Goal: Information Seeking & Learning: Learn about a topic

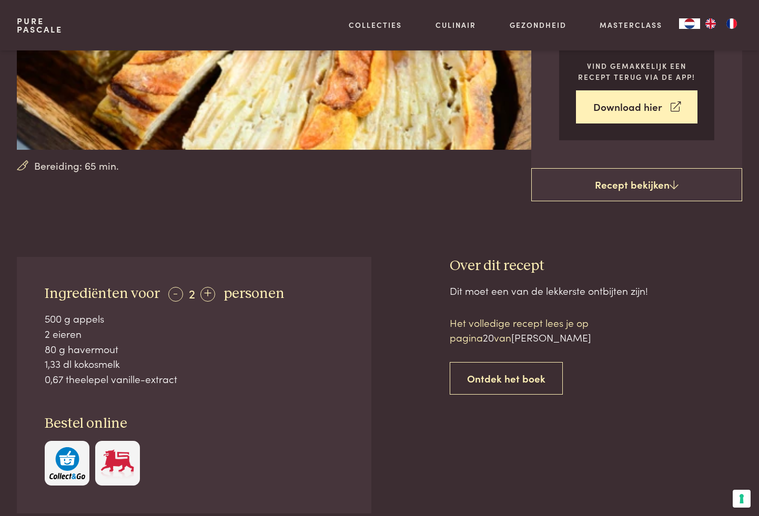
scroll to position [226, 0]
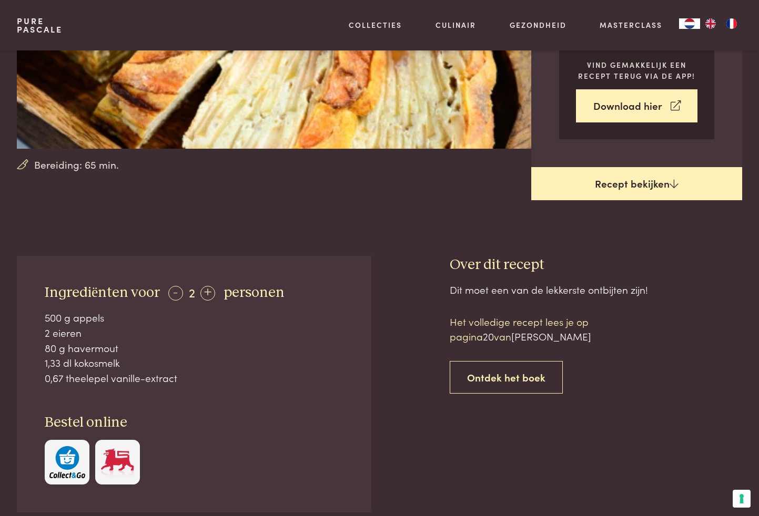
click at [607, 186] on link "Recept bekijken" at bounding box center [636, 184] width 211 height 34
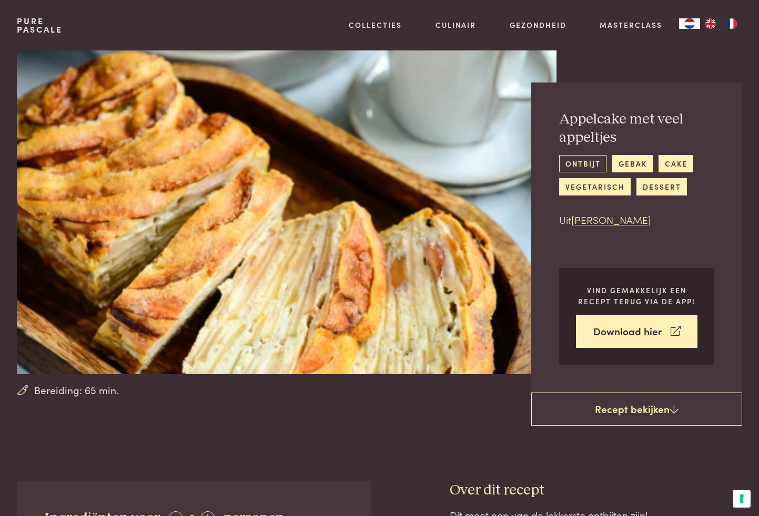
click at [584, 165] on link "ontbijt" at bounding box center [582, 163] width 47 height 17
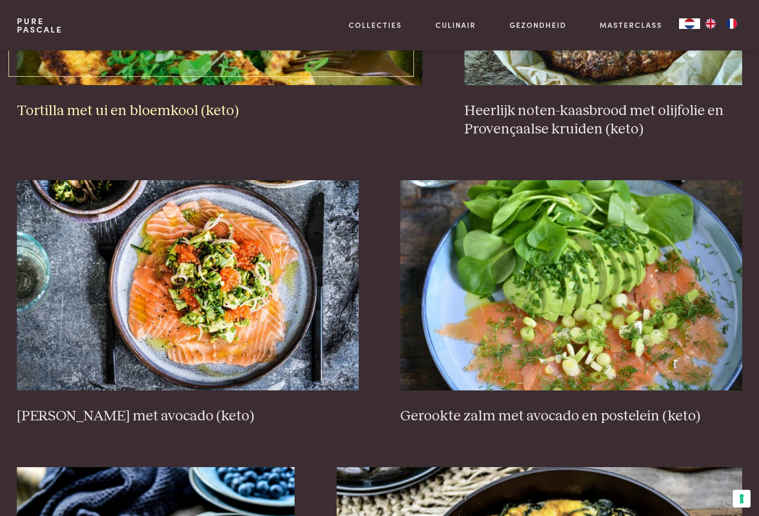
scroll to position [1213, 0]
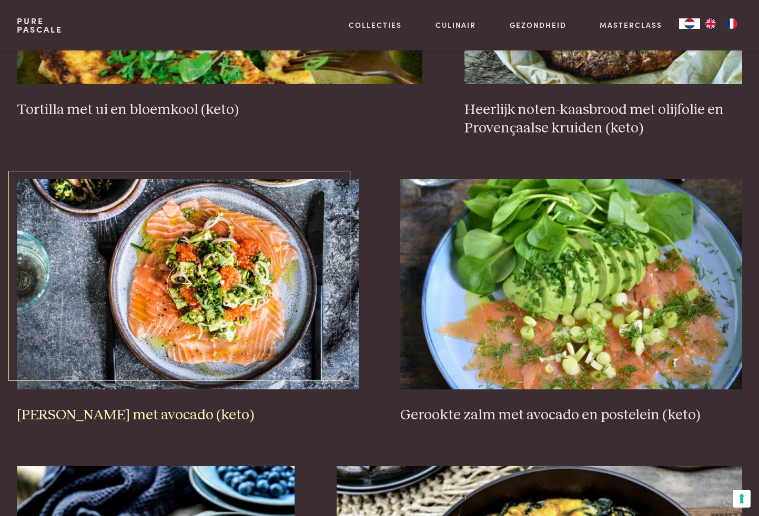
click at [195, 290] on img at bounding box center [188, 284] width 342 height 210
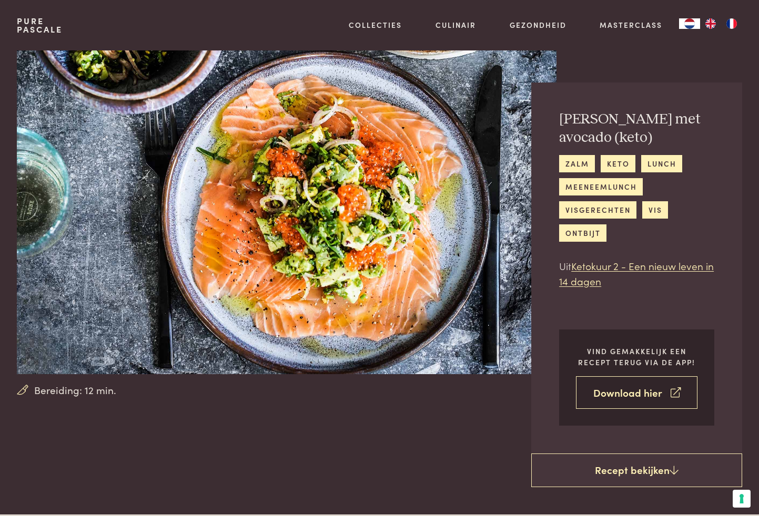
click at [639, 395] on link "Download hier" at bounding box center [636, 393] width 121 height 33
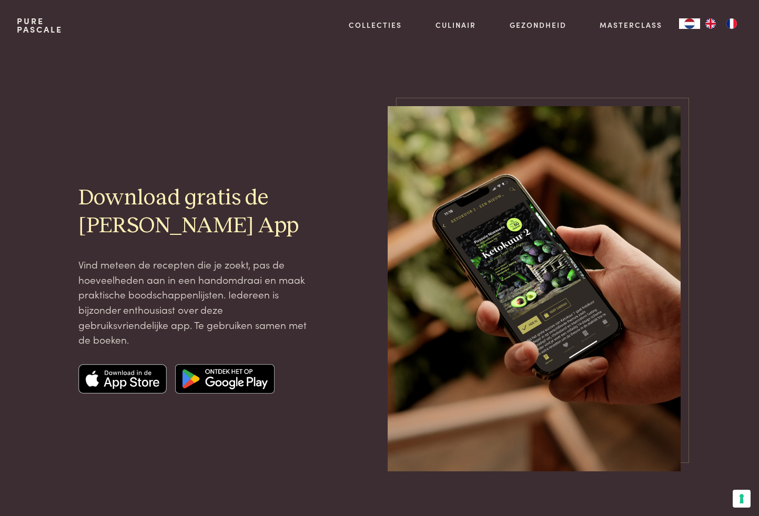
click at [119, 378] on img at bounding box center [122, 378] width 88 height 29
click at [229, 376] on img at bounding box center [224, 378] width 99 height 29
